Goal: Task Accomplishment & Management: Use online tool/utility

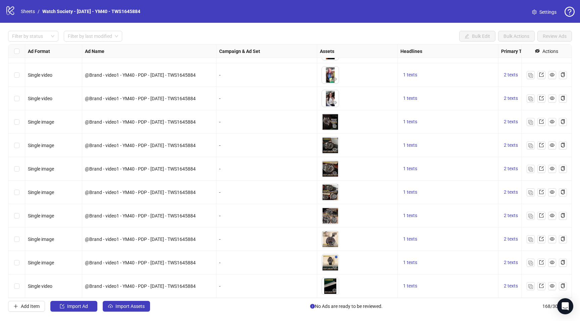
scroll to position [3704, 330]
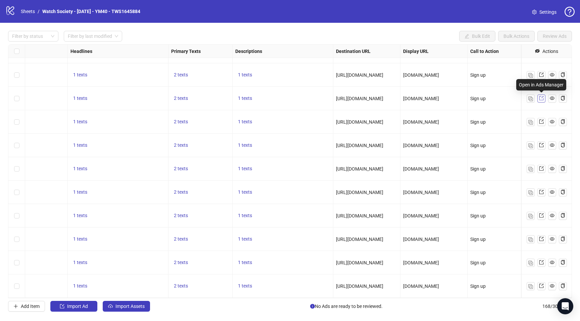
click at [540, 97] on icon "export" at bounding box center [541, 98] width 4 height 4
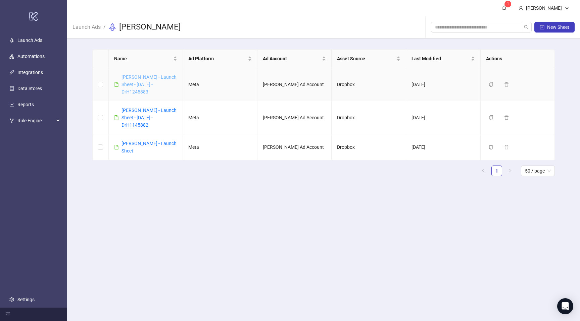
click at [167, 86] on link "[PERSON_NAME] - Launch Sheet - [DATE] - DrH1245883" at bounding box center [148, 84] width 55 height 20
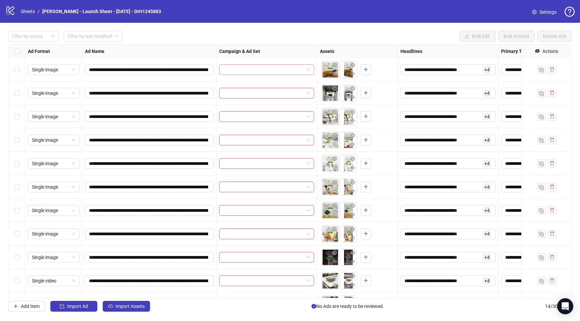
click at [262, 72] on input "search" at bounding box center [263, 70] width 81 height 10
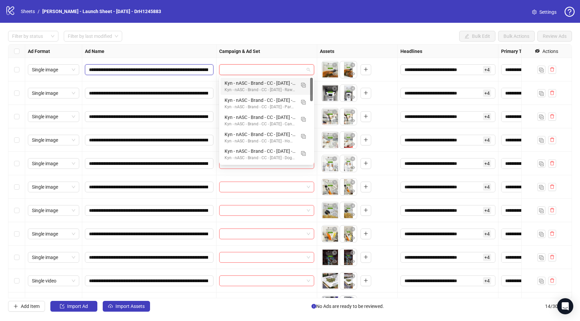
click at [175, 72] on input "**********" at bounding box center [148, 69] width 119 height 7
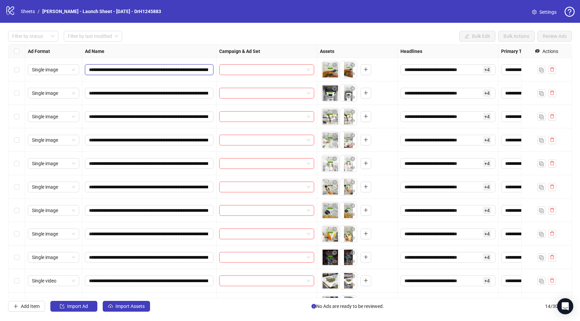
scroll to position [0, 174]
click at [187, 88] on span "**********" at bounding box center [149, 93] width 128 height 11
click at [199, 94] on input "**********" at bounding box center [148, 93] width 119 height 7
click at [233, 71] on input "search" at bounding box center [263, 70] width 81 height 10
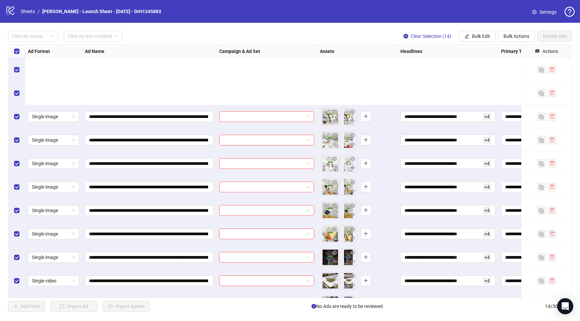
scroll to position [89, 0]
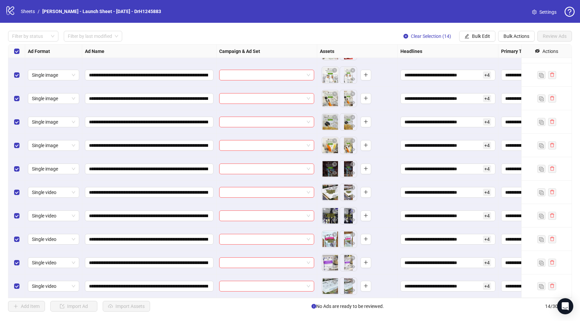
click at [16, 55] on div "Select all rows" at bounding box center [16, 51] width 17 height 13
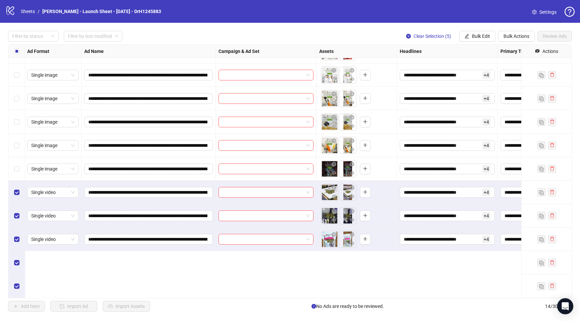
scroll to position [0, 1]
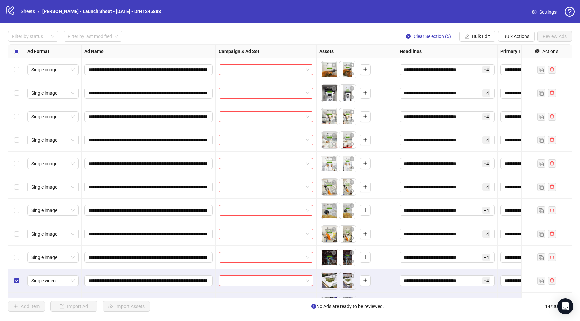
click at [16, 54] on label "Select all rows" at bounding box center [16, 51] width 5 height 7
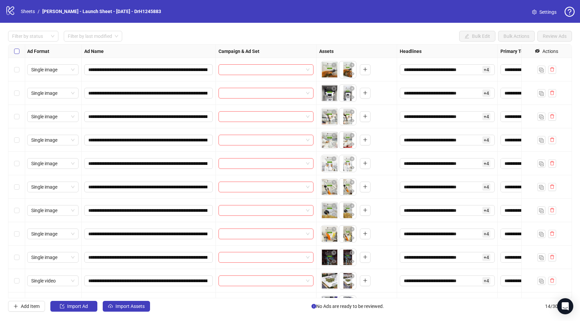
click at [16, 54] on label "Select all rows" at bounding box center [16, 51] width 5 height 7
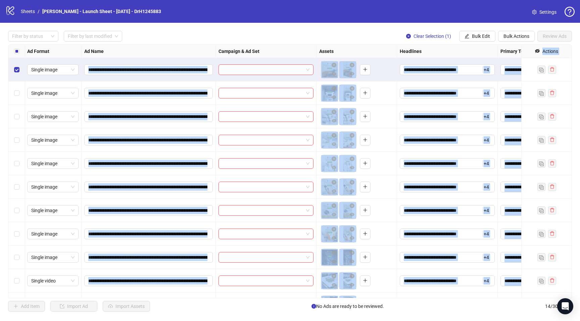
click at [15, 253] on div "Select row 9" at bounding box center [16, 257] width 17 height 23
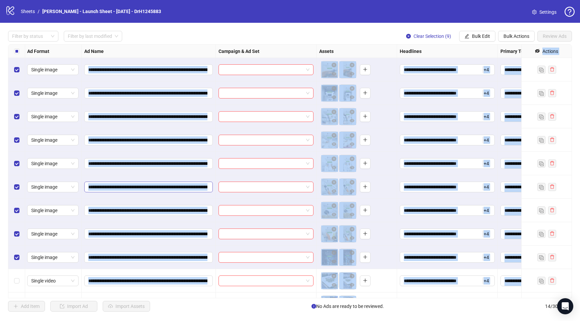
click at [149, 191] on span "**********" at bounding box center [148, 187] width 128 height 11
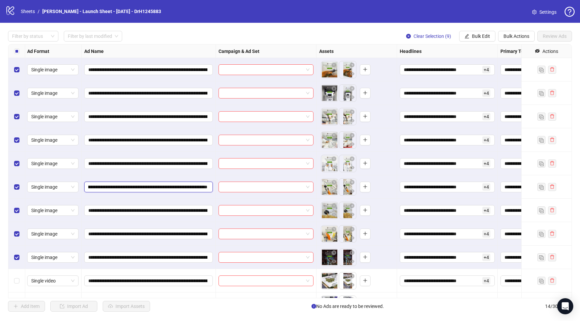
scroll to position [0, 165]
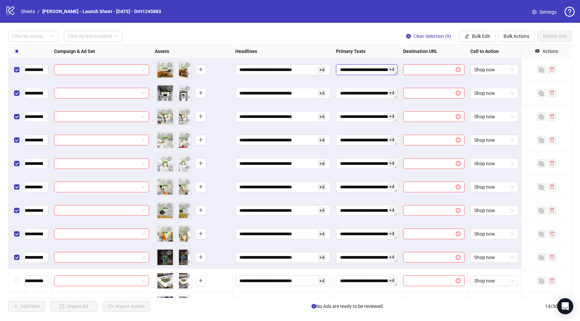
click at [374, 70] on textarea "**********" at bounding box center [366, 69] width 61 height 11
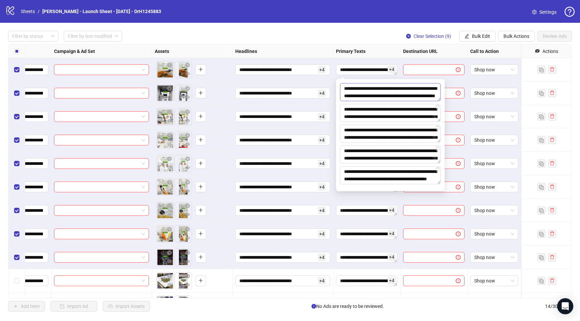
scroll to position [7, 0]
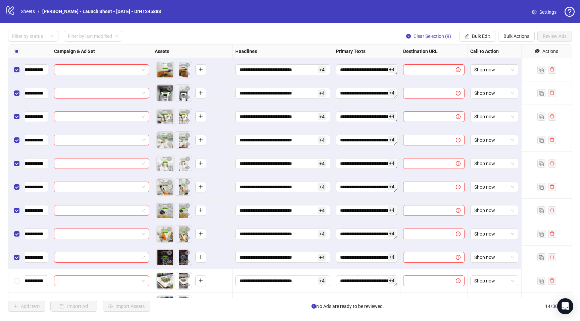
click at [465, 102] on div at bounding box center [433, 92] width 67 height 23
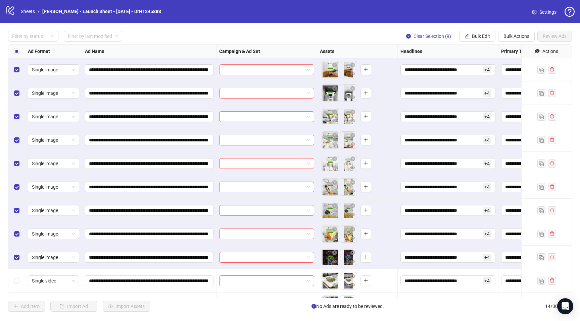
click at [284, 68] on input "search" at bounding box center [263, 70] width 81 height 10
type input "*****"
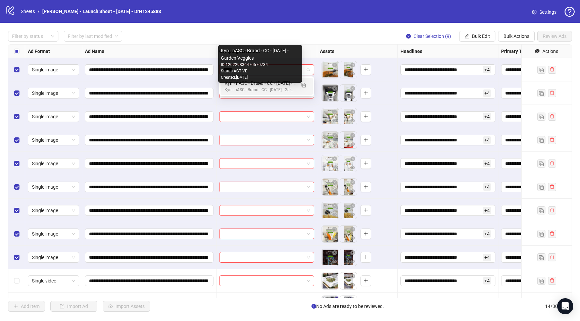
click at [281, 88] on div "Kyn - nASC - Brand - CC - [DATE] - Garden Veggies" at bounding box center [259, 90] width 71 height 6
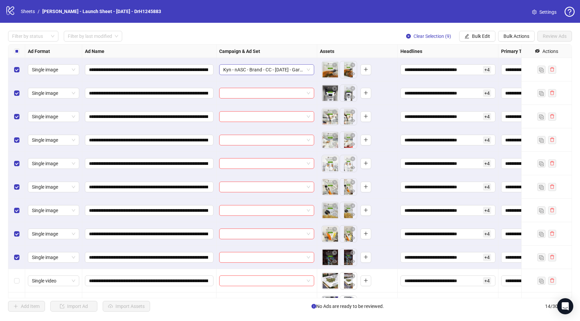
click at [291, 69] on span "Kyn - nASC - Brand - CC - [DATE] - Garden Veggies" at bounding box center [266, 70] width 87 height 10
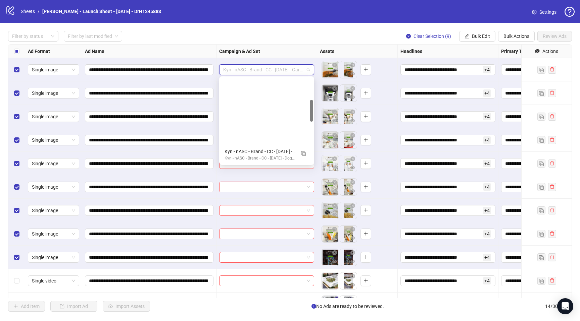
scroll to position [85, 0]
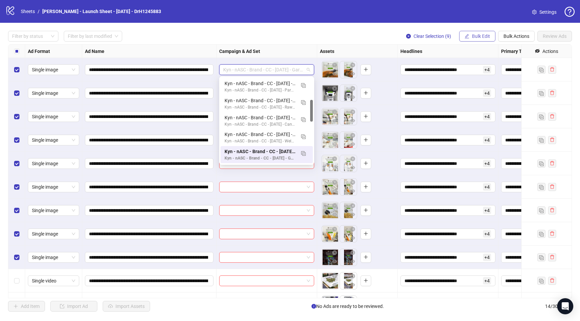
click at [476, 35] on span "Bulk Edit" at bounding box center [481, 36] width 18 height 5
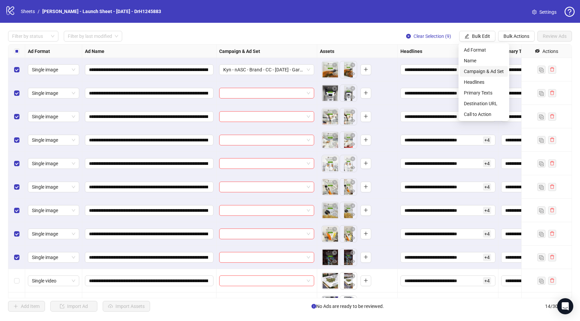
click at [481, 70] on span "Campaign & Ad Set" at bounding box center [483, 71] width 40 height 7
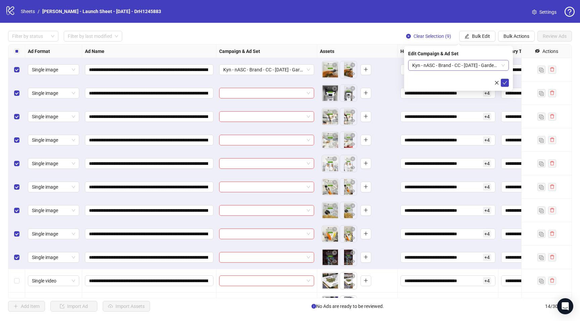
click at [431, 66] on span "Kyn - nASC - Brand - CC - [DATE] - Garden Veggies" at bounding box center [458, 65] width 93 height 10
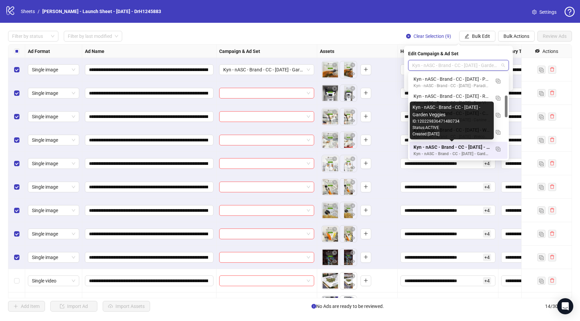
click at [474, 145] on div "Kyn - nASC - Brand - CC - [DATE] - Garden Veggies" at bounding box center [451, 147] width 76 height 7
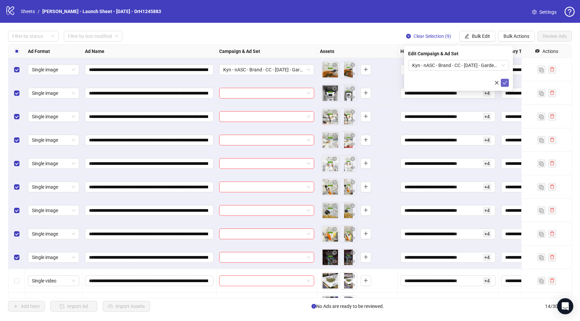
click at [504, 87] on button "submit" at bounding box center [504, 83] width 8 height 8
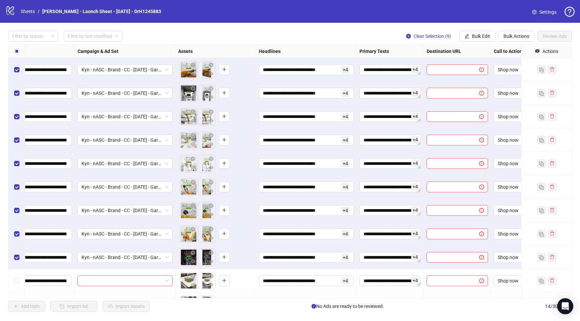
scroll to position [0, 165]
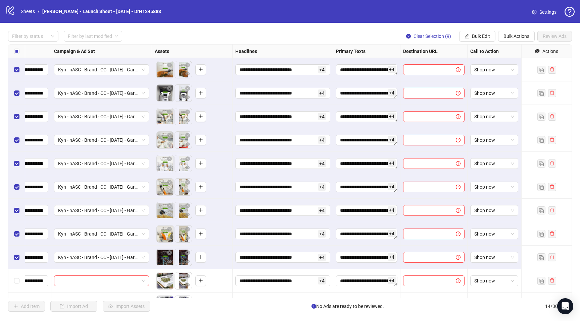
click at [422, 76] on div at bounding box center [433, 69] width 67 height 23
click at [482, 36] on span "Bulk Edit" at bounding box center [481, 36] width 18 height 5
click at [479, 106] on span "Destination URL" at bounding box center [483, 103] width 40 height 7
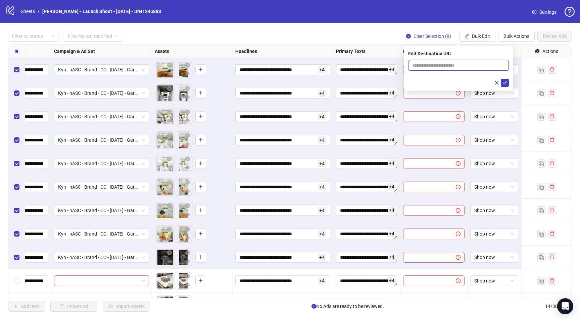
click at [434, 65] on input "text" at bounding box center [455, 65] width 87 height 7
paste input "**********"
click at [483, 68] on input "**********" at bounding box center [455, 65] width 87 height 7
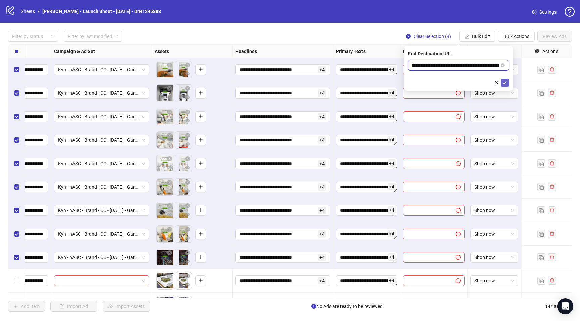
type input "**********"
click at [504, 81] on icon "check" at bounding box center [504, 82] width 5 height 5
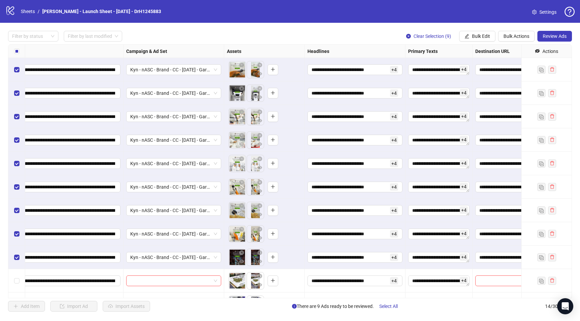
scroll to position [0, 46]
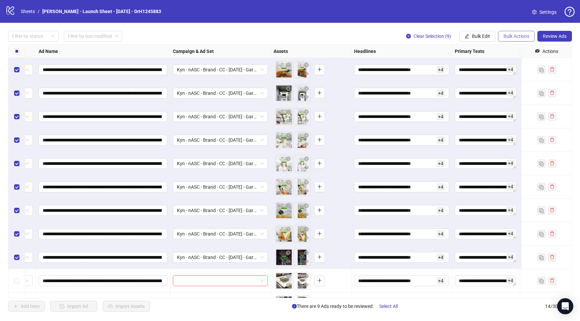
click at [510, 36] on span "Bulk Actions" at bounding box center [516, 36] width 26 height 5
click at [522, 63] on span "Duplicate" at bounding box center [525, 60] width 46 height 7
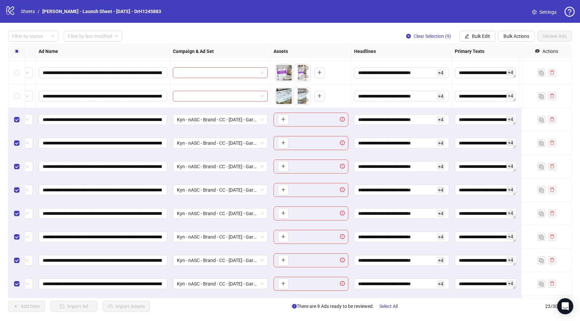
scroll to position [300, 46]
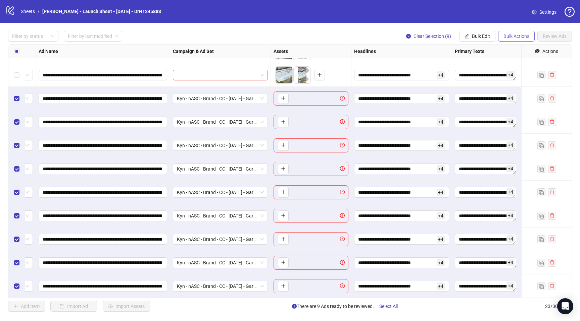
click at [512, 36] on span "Bulk Actions" at bounding box center [516, 36] width 26 height 5
click at [507, 48] on span "Delete" at bounding box center [525, 49] width 46 height 7
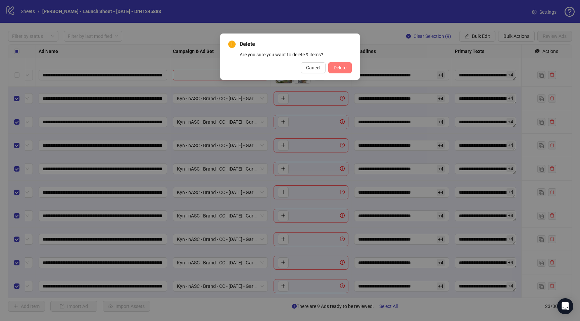
click at [339, 71] on button "Delete" at bounding box center [339, 67] width 23 height 11
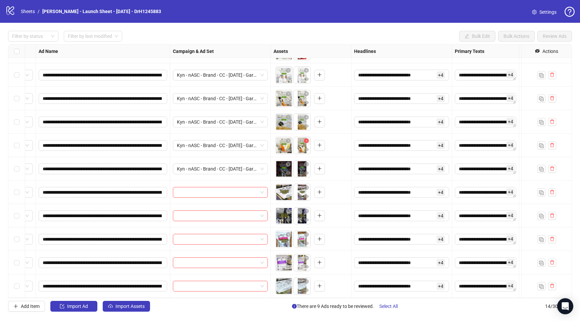
scroll to position [0, 46]
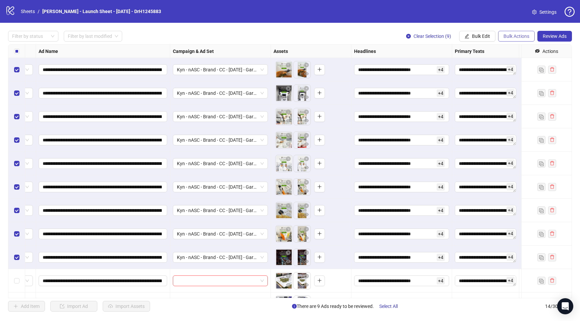
click at [511, 32] on button "Bulk Actions" at bounding box center [516, 36] width 37 height 11
click at [519, 70] on span "Duplicate with assets" at bounding box center [525, 71] width 46 height 7
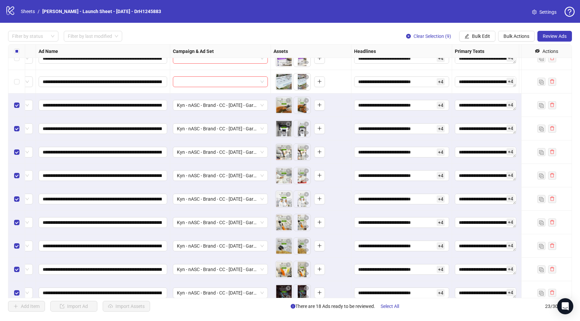
scroll to position [300, 46]
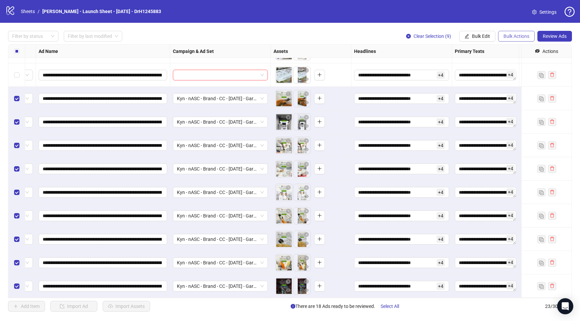
click at [510, 38] on span "Bulk Actions" at bounding box center [516, 36] width 26 height 5
click at [474, 36] on span "Bulk Edit" at bounding box center [481, 36] width 18 height 5
click at [480, 101] on span "Destination URL" at bounding box center [483, 103] width 40 height 7
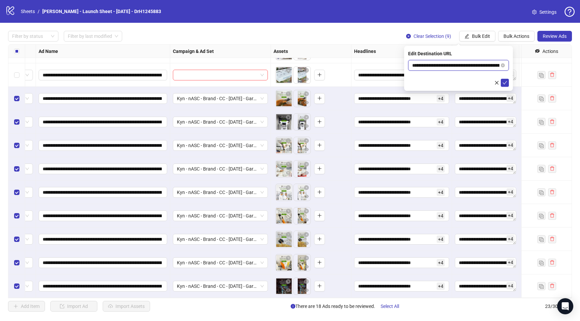
click at [447, 67] on input "**********" at bounding box center [455, 65] width 87 height 7
paste input "text"
type input "**********"
click at [502, 86] on button "submit" at bounding box center [504, 83] width 8 height 8
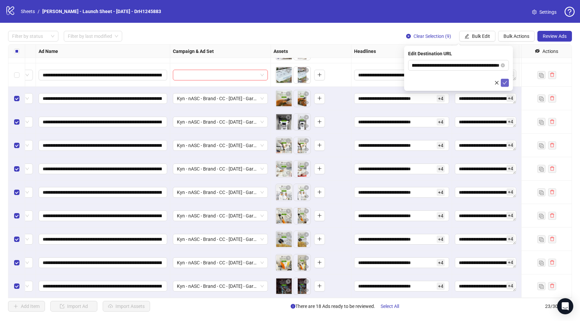
scroll to position [0, 0]
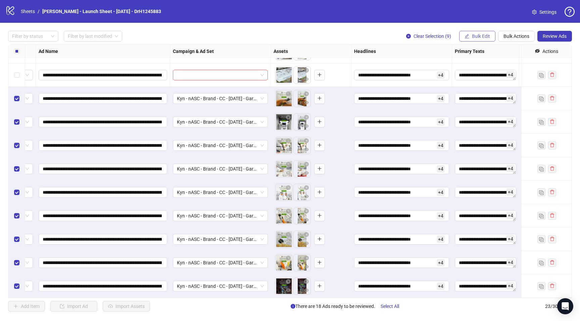
click at [478, 37] on span "Bulk Edit" at bounding box center [481, 36] width 18 height 5
click at [474, 73] on span "Campaign & Ad Set" at bounding box center [483, 71] width 40 height 7
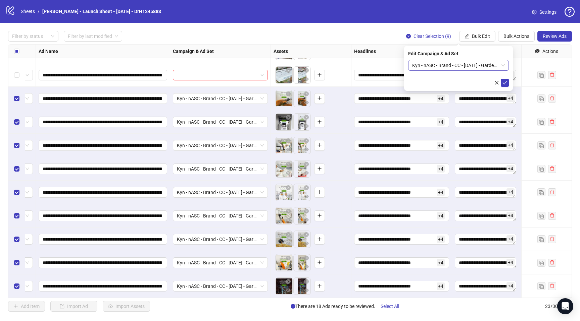
click at [446, 66] on span "Kyn - nASC - Brand - CC - [DATE] - Garden Veggies" at bounding box center [458, 65] width 93 height 10
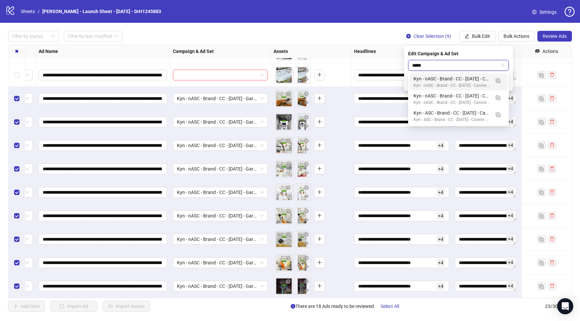
type input "******"
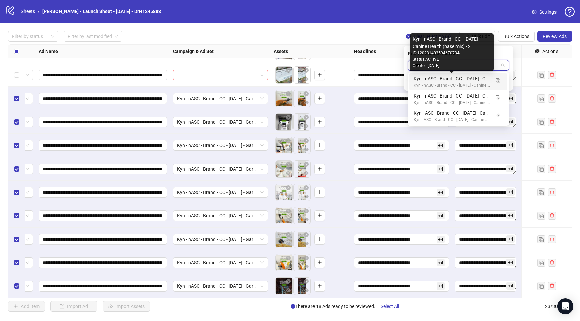
click at [445, 79] on div "Kyn - nASC - Brand - CC - [DATE] - Canine Health (base mix) - 2" at bounding box center [451, 78] width 76 height 7
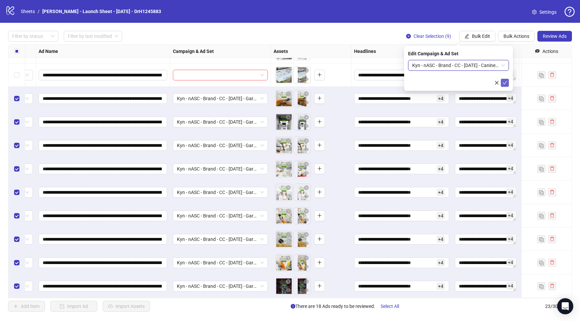
click at [505, 83] on icon "check" at bounding box center [504, 82] width 5 height 5
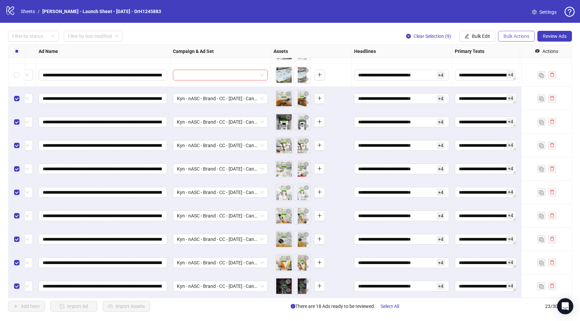
click at [510, 35] on span "Bulk Actions" at bounding box center [516, 36] width 26 height 5
click at [512, 68] on span "Duplicate with assets" at bounding box center [525, 71] width 46 height 7
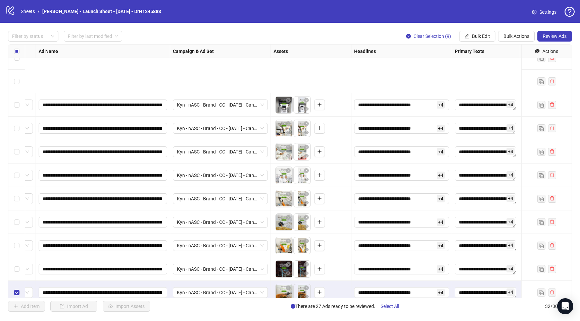
scroll to position [511, 46]
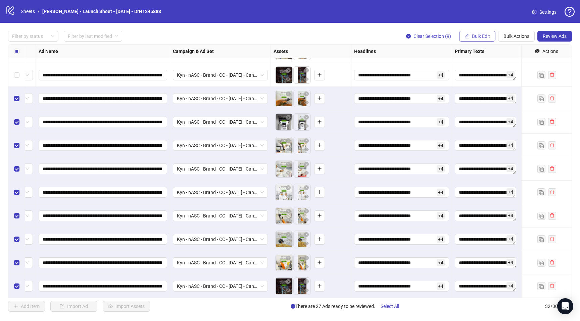
click at [477, 38] on span "Bulk Edit" at bounding box center [481, 36] width 18 height 5
click at [488, 71] on span "Campaign & Ad Set" at bounding box center [483, 71] width 40 height 7
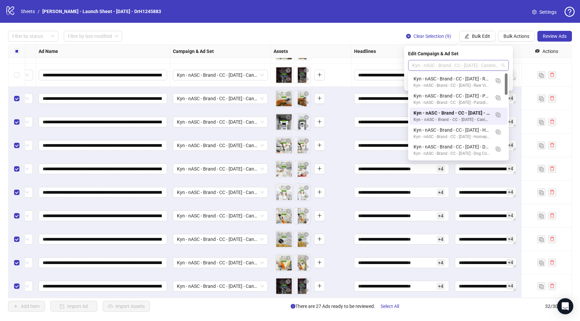
click at [440, 67] on span "Kyn - nASC - Brand - CC - [DATE] - Canine Health (base mix) - 2" at bounding box center [458, 65] width 93 height 10
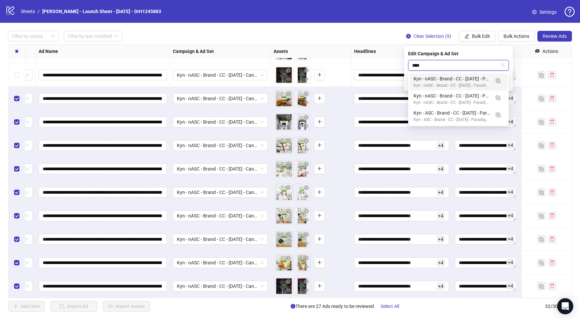
type input "*****"
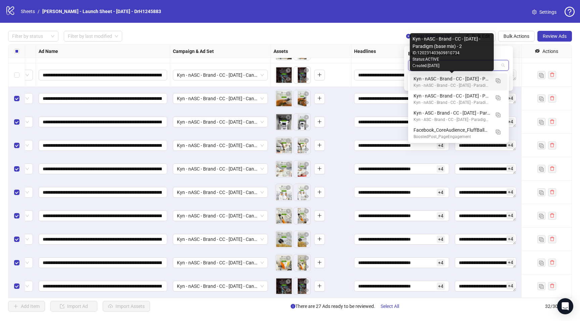
click at [479, 80] on div "Kyn - nASC - Brand - CC - [DATE] - Paradigm (base mix) - 2" at bounding box center [451, 78] width 76 height 7
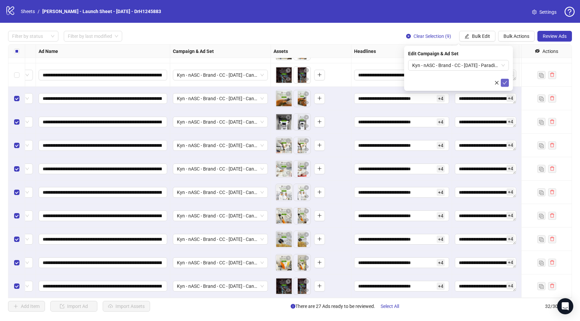
click at [507, 86] on button "submit" at bounding box center [504, 83] width 8 height 8
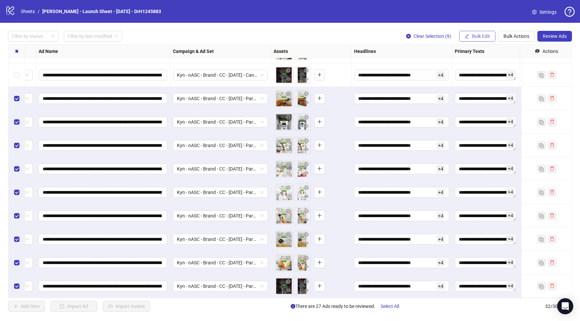
click at [476, 38] on span "Bulk Edit" at bounding box center [481, 36] width 18 height 5
click at [479, 101] on span "Destination URL" at bounding box center [483, 103] width 40 height 7
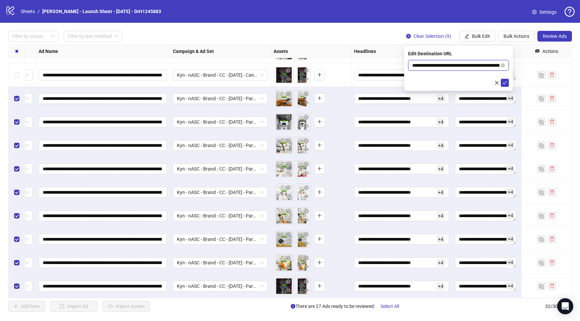
click at [450, 62] on input "**********" at bounding box center [455, 65] width 87 height 7
paste input "******"
type input "**********"
click at [505, 85] on icon "check" at bounding box center [504, 82] width 5 height 5
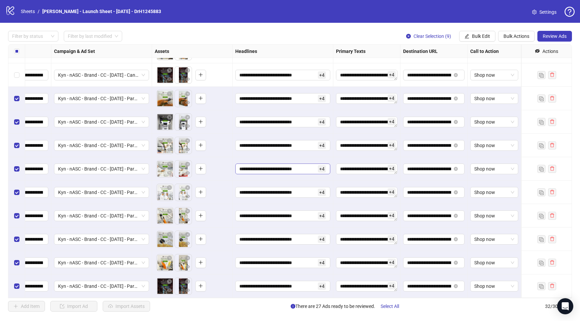
scroll to position [0, 3]
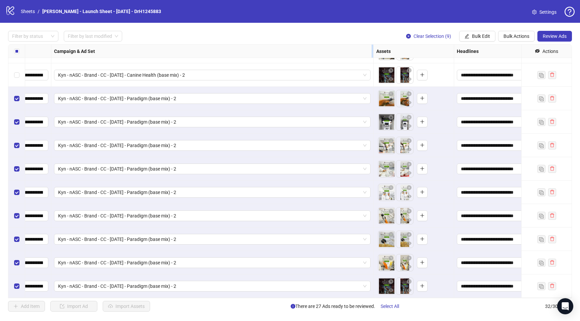
drag, startPoint x: 150, startPoint y: 51, endPoint x: 371, endPoint y: 51, distance: 221.0
click at [371, 51] on div "Resize Campaign & Ad Set column" at bounding box center [372, 51] width 2 height 13
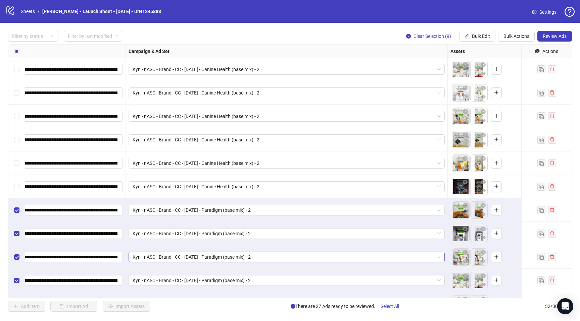
scroll to position [399, 89]
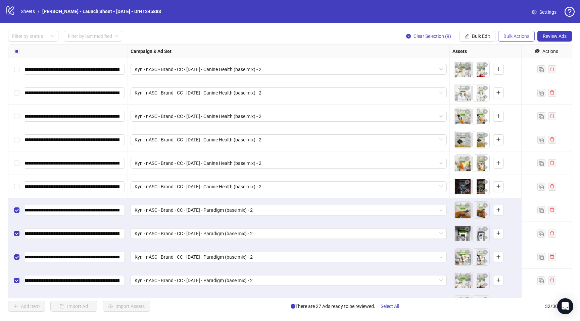
click at [508, 36] on span "Bulk Actions" at bounding box center [516, 36] width 26 height 5
click at [522, 71] on span "Duplicate with assets" at bounding box center [525, 71] width 46 height 7
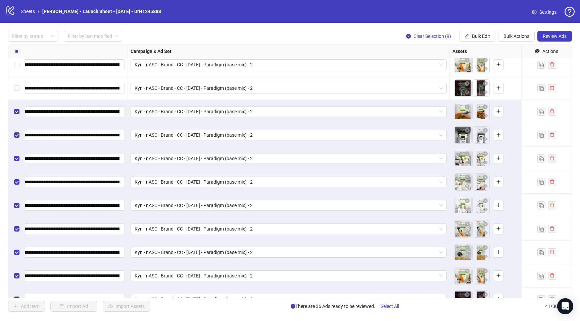
scroll to position [722, 89]
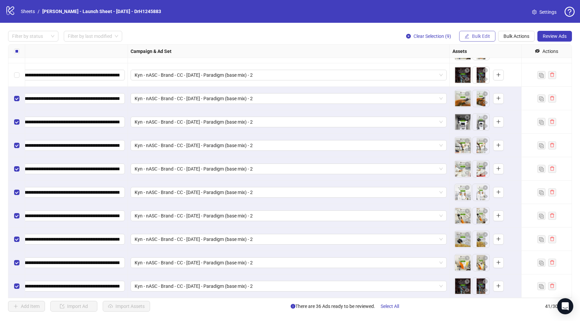
click at [481, 38] on span "Bulk Edit" at bounding box center [481, 36] width 18 height 5
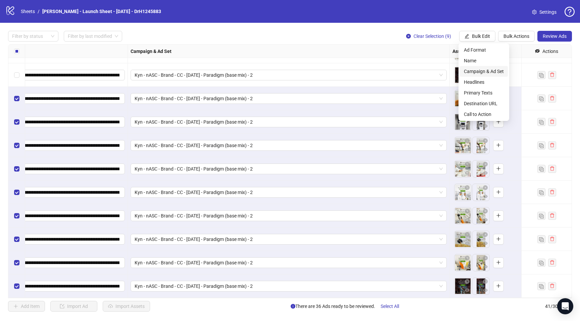
click at [487, 72] on span "Campaign & Ad Set" at bounding box center [483, 71] width 40 height 7
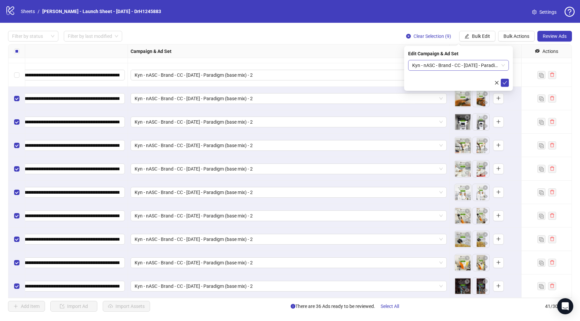
click at [437, 64] on span "Kyn - nASC - Brand - CC - [DATE] - Paradigm (base mix) - 2" at bounding box center [458, 65] width 93 height 10
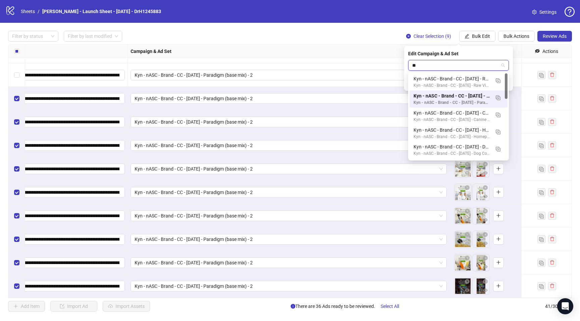
type input "***"
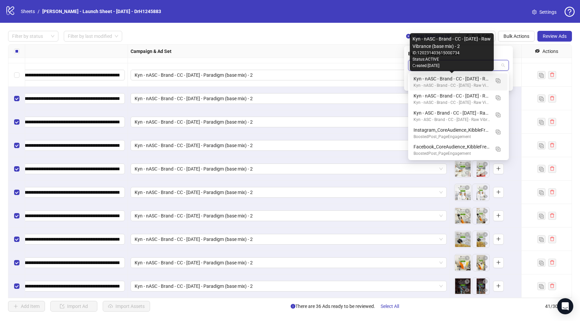
click at [447, 76] on div "Kyn - nASC - Brand - CC - [DATE] - Raw Vibrance (base mix) - 2" at bounding box center [451, 78] width 76 height 7
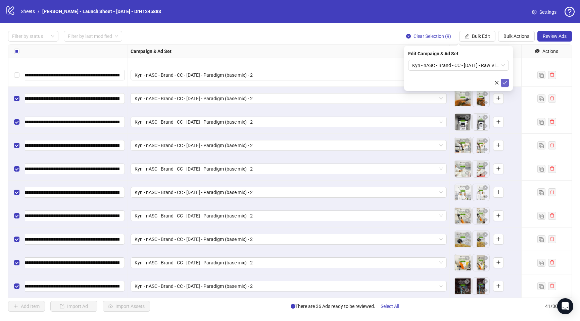
click at [505, 79] on button "submit" at bounding box center [504, 83] width 8 height 8
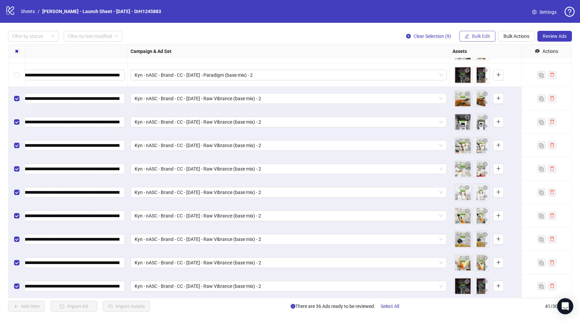
click at [479, 37] on span "Bulk Edit" at bounding box center [481, 36] width 18 height 5
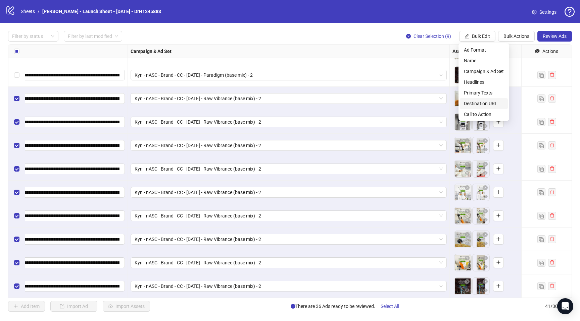
click at [480, 102] on span "Destination URL" at bounding box center [483, 103] width 40 height 7
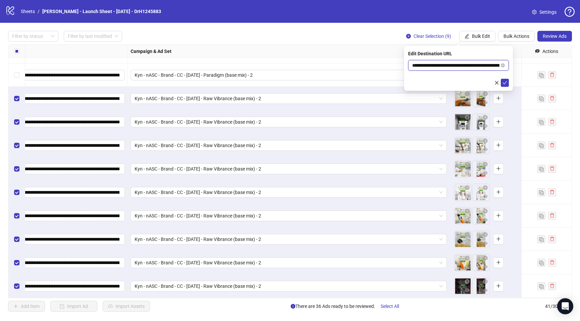
click at [447, 64] on input "**********" at bounding box center [455, 65] width 87 height 7
paste input "text"
type input "**********"
click at [504, 84] on icon "check" at bounding box center [504, 82] width 5 height 5
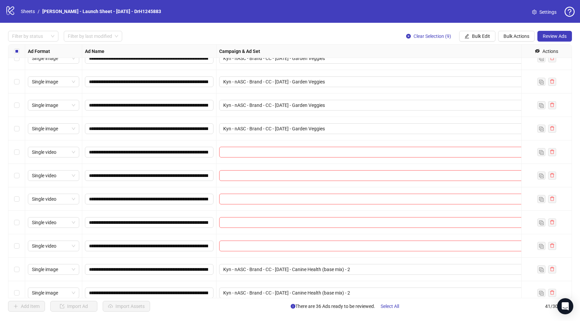
scroll to position [127, 0]
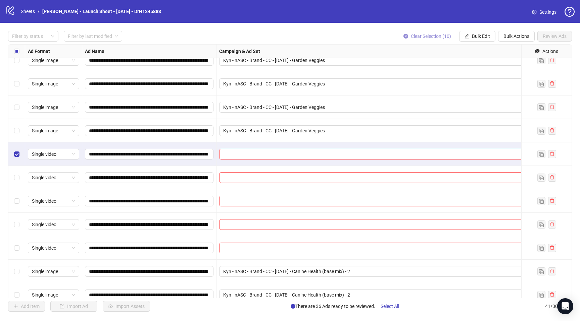
click at [410, 37] on span "Clear Selection (10)" at bounding box center [430, 36] width 40 height 5
click at [17, 251] on label "Select row 14" at bounding box center [16, 247] width 5 height 7
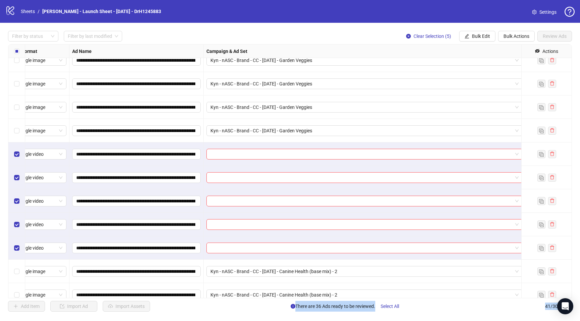
scroll to position [128, 13]
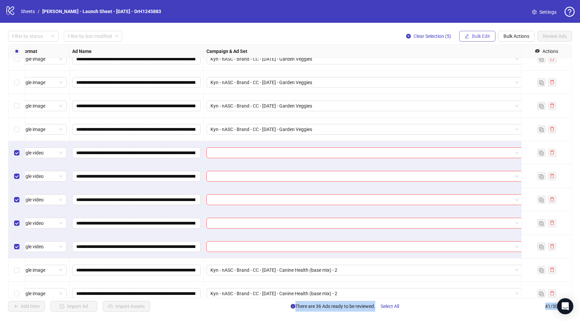
click at [485, 39] on span "Bulk Edit" at bounding box center [481, 36] width 18 height 5
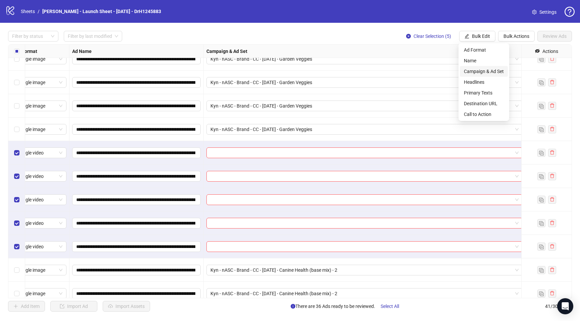
click at [485, 72] on span "Campaign & Ad Set" at bounding box center [483, 71] width 40 height 7
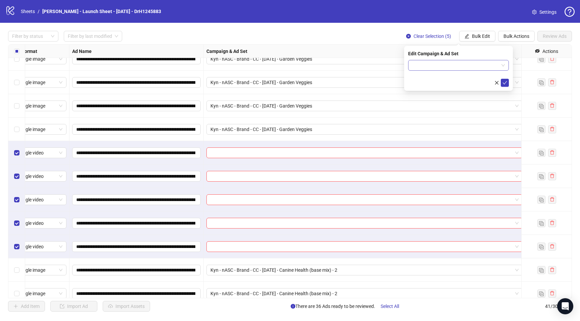
click at [433, 63] on input "search" at bounding box center [455, 65] width 87 height 10
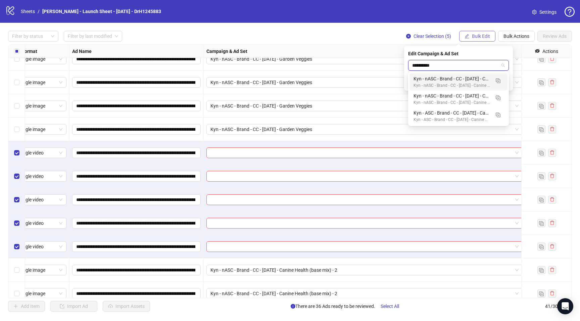
type input "**********"
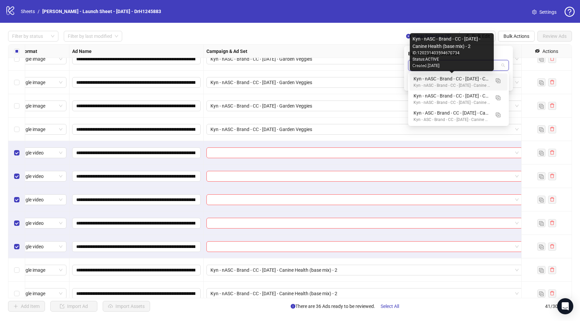
click at [471, 76] on div "Kyn - nASC - Brand - CC - [DATE] - Canine Health (base mix) - 2" at bounding box center [451, 78] width 76 height 7
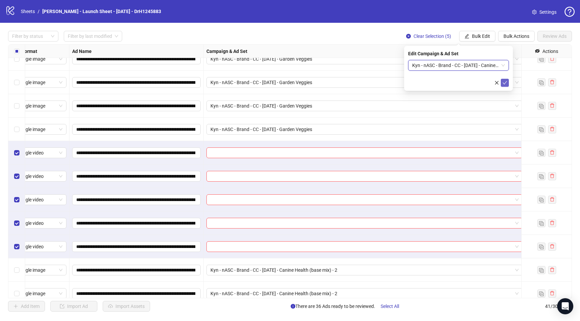
click at [504, 82] on icon "check" at bounding box center [504, 82] width 5 height 5
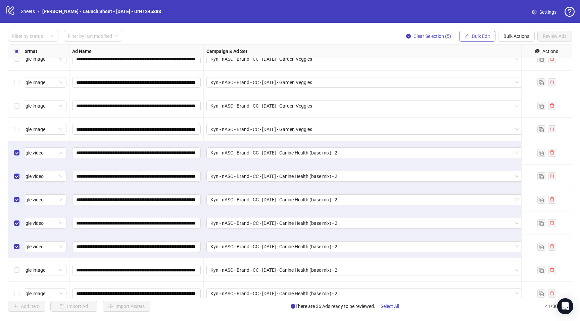
click at [474, 40] on button "Bulk Edit" at bounding box center [477, 36] width 36 height 11
click at [479, 99] on li "Destination URL" at bounding box center [483, 103] width 48 height 11
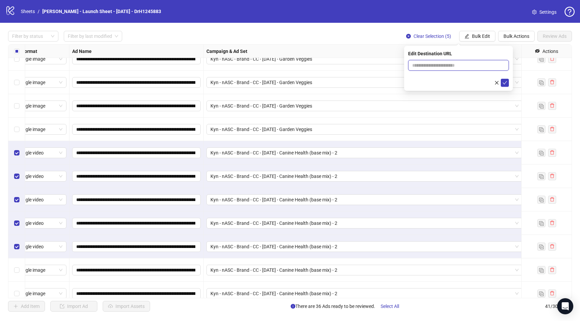
click at [431, 66] on input "text" at bounding box center [455, 65] width 87 height 7
paste input "**********"
type input "**********"
click at [503, 81] on icon "check" at bounding box center [504, 82] width 5 height 5
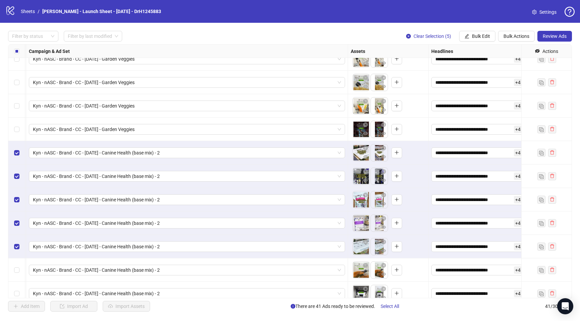
scroll to position [128, 386]
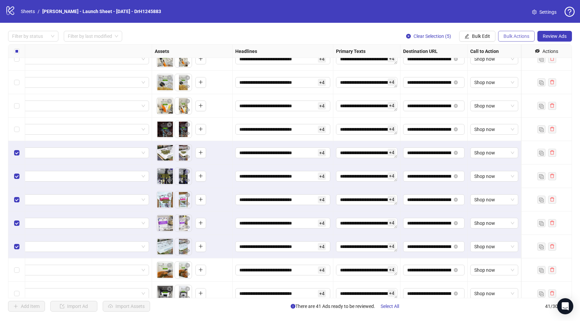
click at [509, 34] on span "Bulk Actions" at bounding box center [516, 36] width 26 height 5
click at [522, 71] on span "Duplicate with assets" at bounding box center [525, 71] width 46 height 7
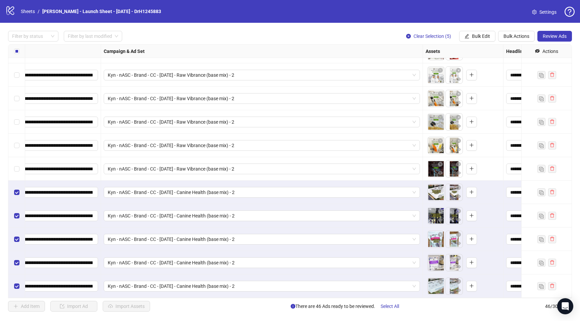
scroll to position [840, 176]
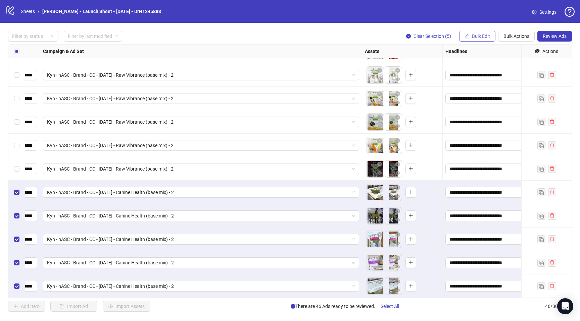
click at [479, 36] on span "Bulk Edit" at bounding box center [481, 36] width 18 height 5
click at [483, 72] on span "Campaign & Ad Set" at bounding box center [483, 71] width 40 height 7
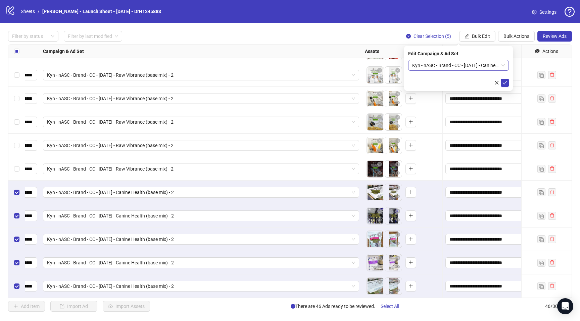
click at [466, 66] on span "Kyn - nASC - Brand - CC - [DATE] - Canine Health (base mix) - 2" at bounding box center [458, 65] width 93 height 10
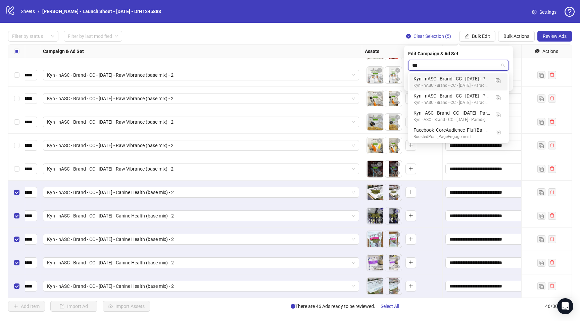
type input "****"
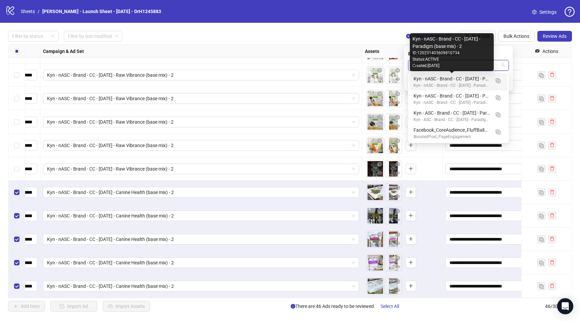
click at [461, 81] on div "Kyn - nASC - Brand - CC - [DATE] - Paradigm (base mix) - 2" at bounding box center [451, 78] width 76 height 7
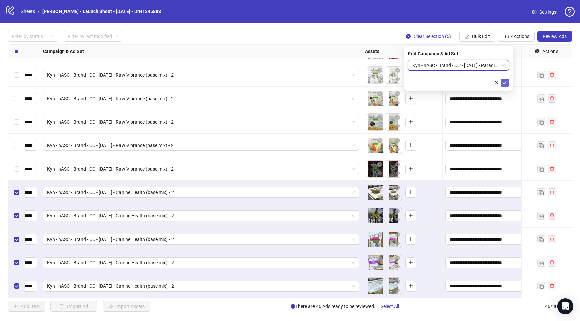
click at [504, 82] on icon "check" at bounding box center [504, 82] width 5 height 5
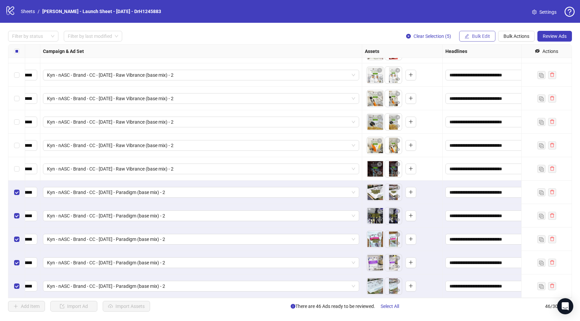
click at [486, 36] on span "Bulk Edit" at bounding box center [481, 36] width 18 height 5
click at [478, 107] on span "Destination URL" at bounding box center [483, 103] width 40 height 7
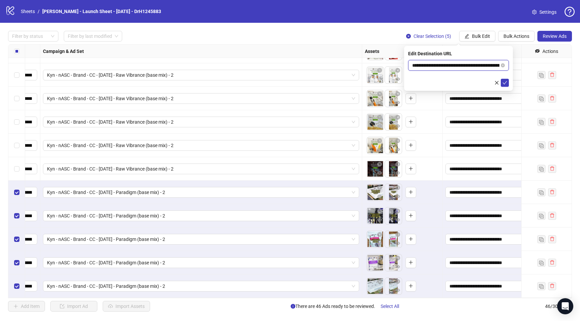
click at [454, 67] on input "**********" at bounding box center [455, 65] width 87 height 7
paste input "******"
type input "**********"
click at [504, 81] on icon "check" at bounding box center [504, 82] width 5 height 5
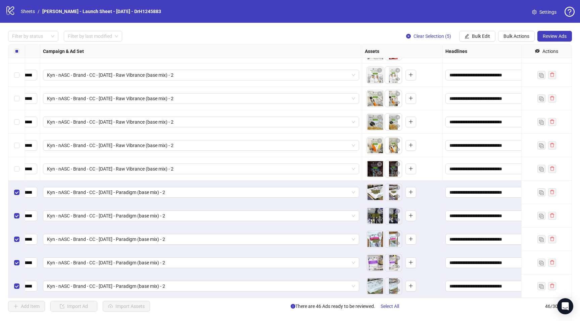
scroll to position [840, 0]
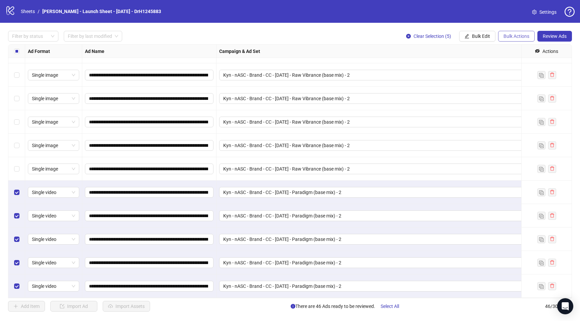
click at [509, 35] on span "Bulk Actions" at bounding box center [516, 36] width 26 height 5
click at [520, 70] on span "Duplicate with assets" at bounding box center [525, 71] width 46 height 7
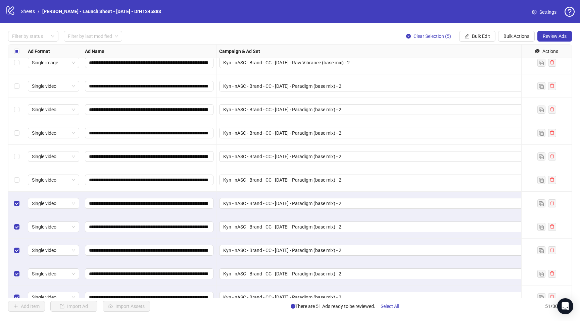
scroll to position [957, 0]
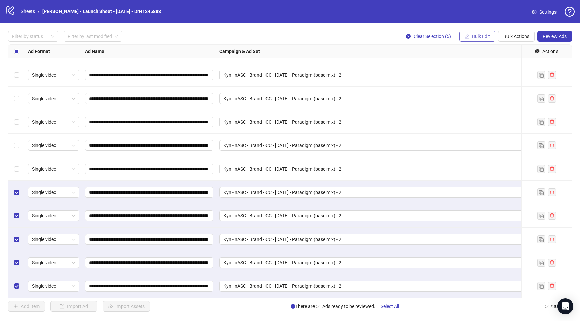
click at [470, 36] on button "Bulk Edit" at bounding box center [477, 36] width 36 height 11
click at [493, 69] on span "Campaign & Ad Set" at bounding box center [483, 71] width 40 height 7
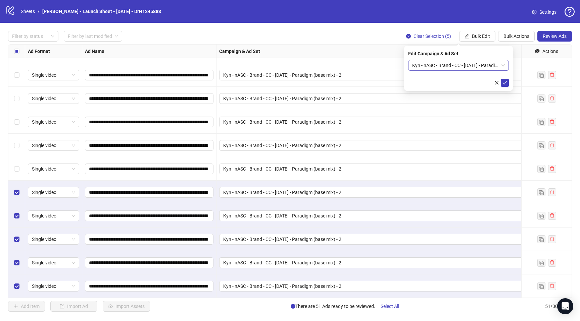
click at [448, 67] on span "Kyn - nASC - Brand - CC - [DATE] - Paradigm (base mix) - 2" at bounding box center [458, 65] width 93 height 10
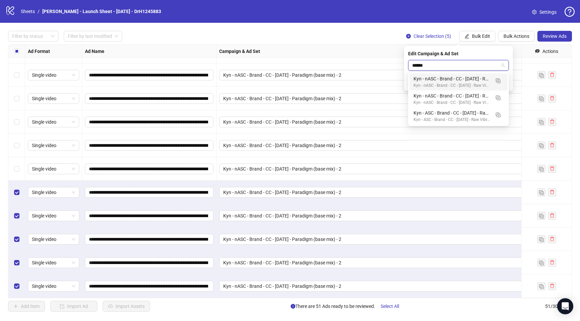
type input "*******"
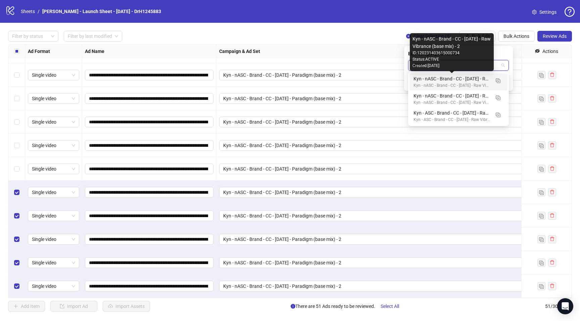
click at [453, 79] on div "Kyn - nASC - Brand - CC - [DATE] - Raw Vibrance (base mix) - 2" at bounding box center [451, 78] width 76 height 7
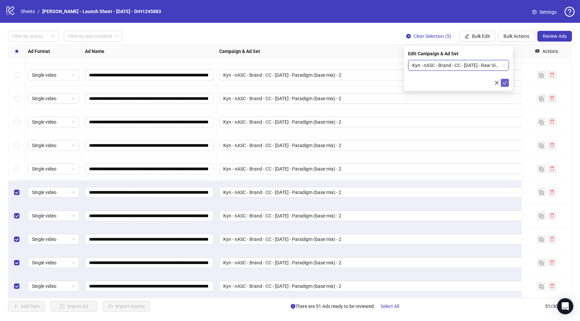
click at [503, 82] on icon "check" at bounding box center [504, 82] width 5 height 5
click at [480, 32] on button "Bulk Edit" at bounding box center [477, 36] width 36 height 11
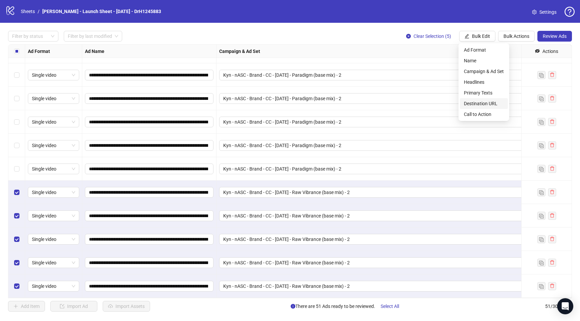
click at [483, 104] on span "Destination URL" at bounding box center [483, 103] width 40 height 7
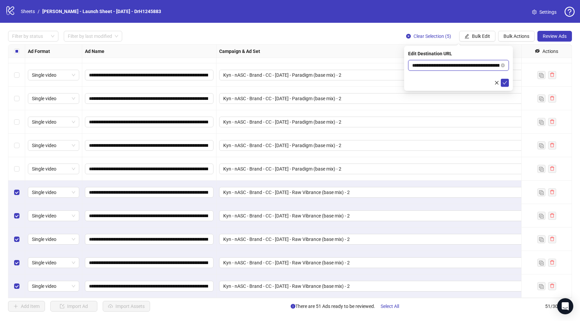
click at [455, 66] on input "**********" at bounding box center [455, 65] width 87 height 7
paste input "text"
type input "**********"
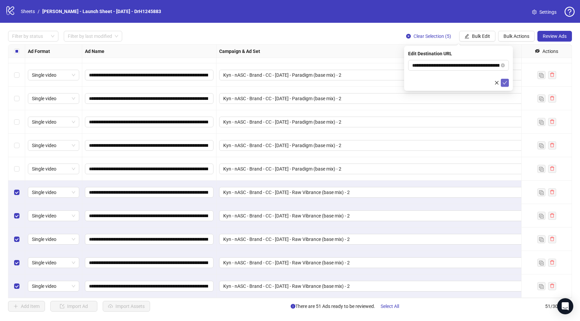
click at [506, 85] on icon "check" at bounding box center [504, 82] width 5 height 5
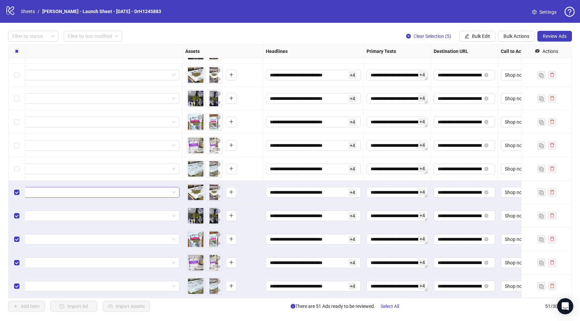
scroll to position [957, 386]
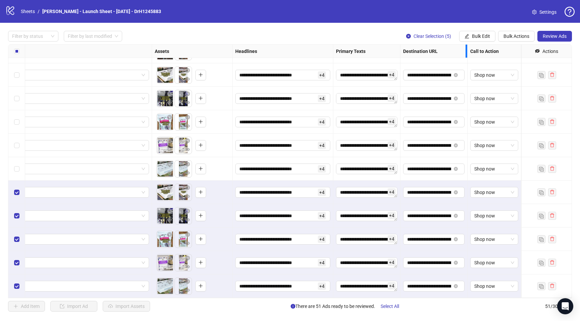
drag, startPoint x: 465, startPoint y: 49, endPoint x: 573, endPoint y: 49, distance: 107.3
click at [573, 49] on div "**********" at bounding box center [290, 171] width 580 height 297
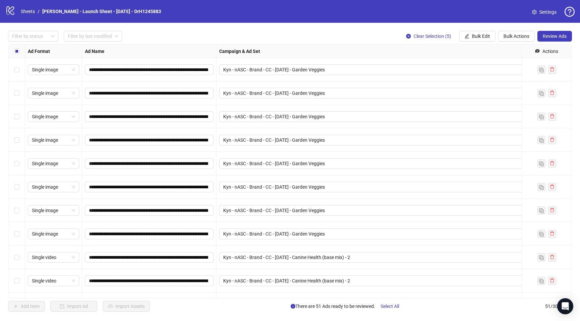
scroll to position [0, 0]
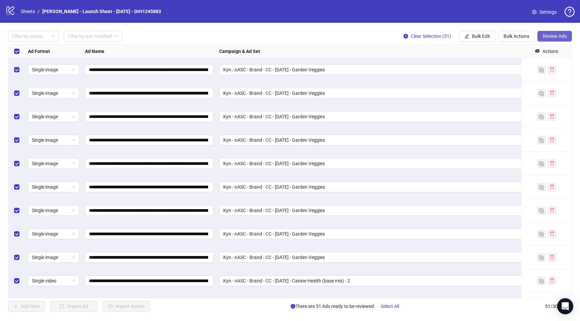
click at [550, 40] on button "Review Ads" at bounding box center [554, 36] width 35 height 11
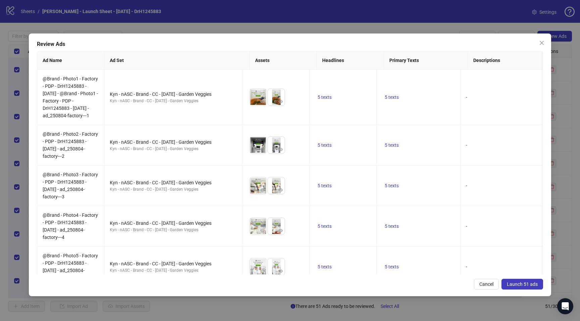
click at [524, 287] on span "Launch 51 ads" at bounding box center [521, 284] width 31 height 5
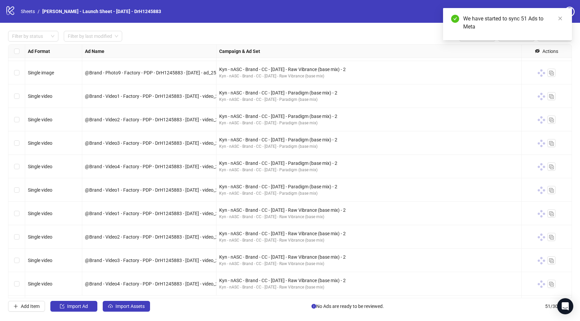
scroll to position [784, 0]
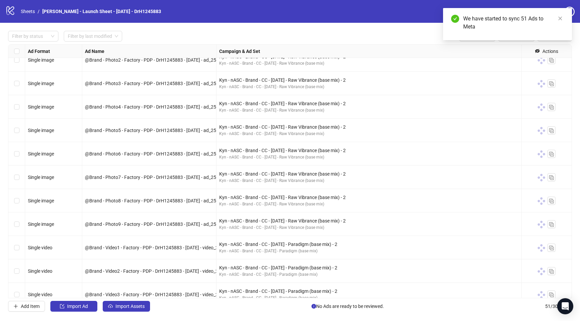
click at [170, 175] on span "@Brand - Photo7 - Factory - PDP - DrH1245883 - [DATE] - ad_250804-factory---7" at bounding box center [167, 177] width 165 height 5
copy span "DrH1245883"
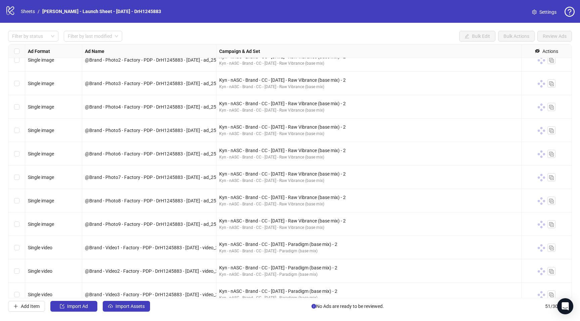
drag, startPoint x: 191, startPoint y: 107, endPoint x: 213, endPoint y: 107, distance: 21.5
click at [206, 107] on span "@Brand - Photo4 - Factory - PDP - DrH1245883 - [DATE] - ad_250804-factory---4" at bounding box center [167, 106] width 165 height 5
click at [213, 107] on span "@Brand - Photo4 - Factory - PDP - DrH1245883 - [DATE] - ad_250804-factory---4" at bounding box center [167, 106] width 165 height 5
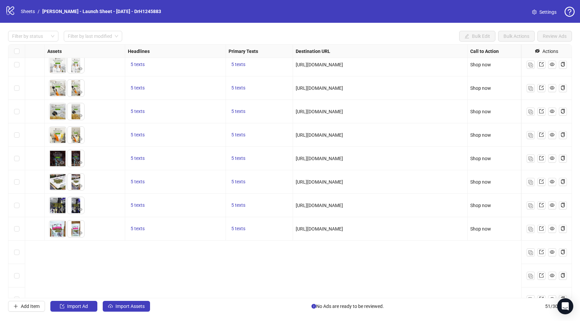
scroll to position [0, 493]
